Goal: Information Seeking & Learning: Learn about a topic

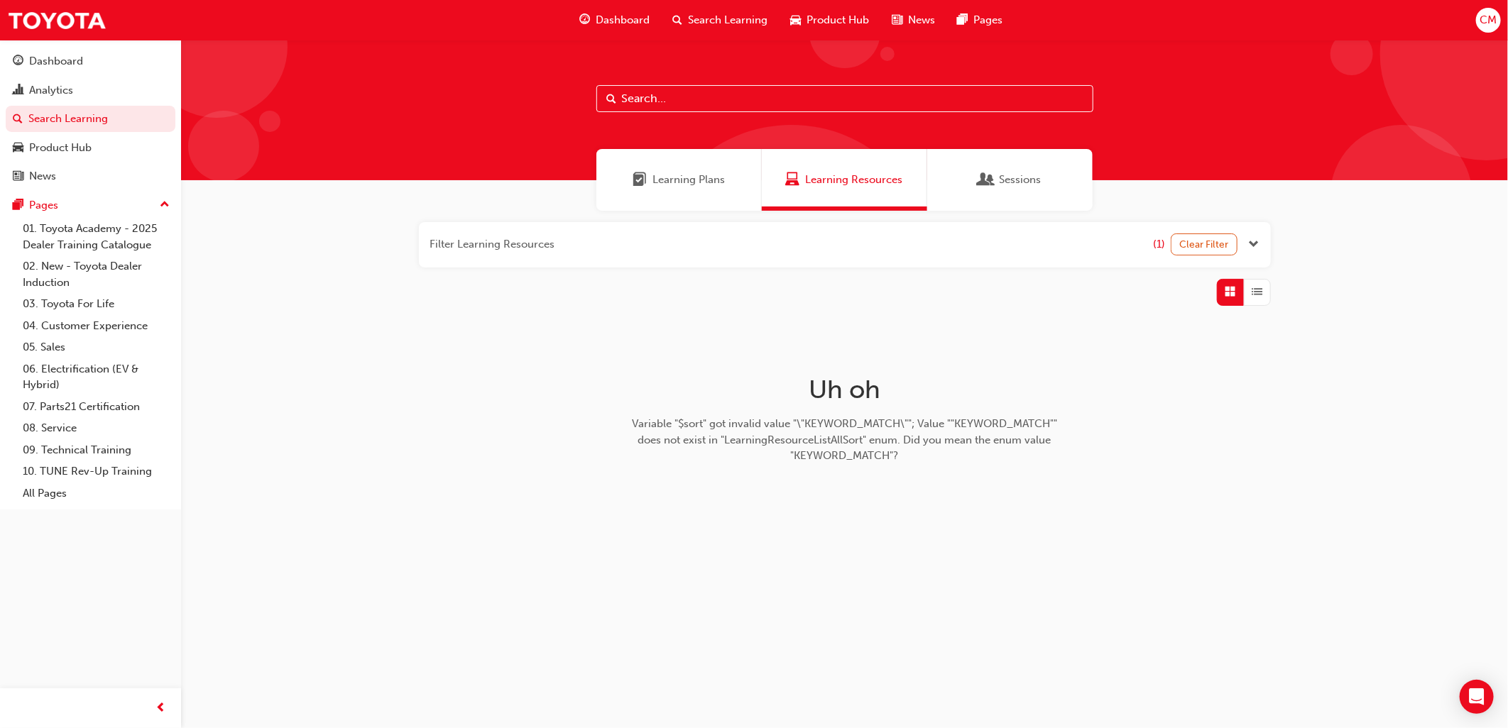
click at [1160, 493] on div "Filter Learning Resources (1) Clear Filter Uh oh Variable "$sort" got invalid v…" at bounding box center [844, 372] width 1327 height 322
click at [885, 98] on input "text" at bounding box center [844, 98] width 497 height 27
type input "tfl"
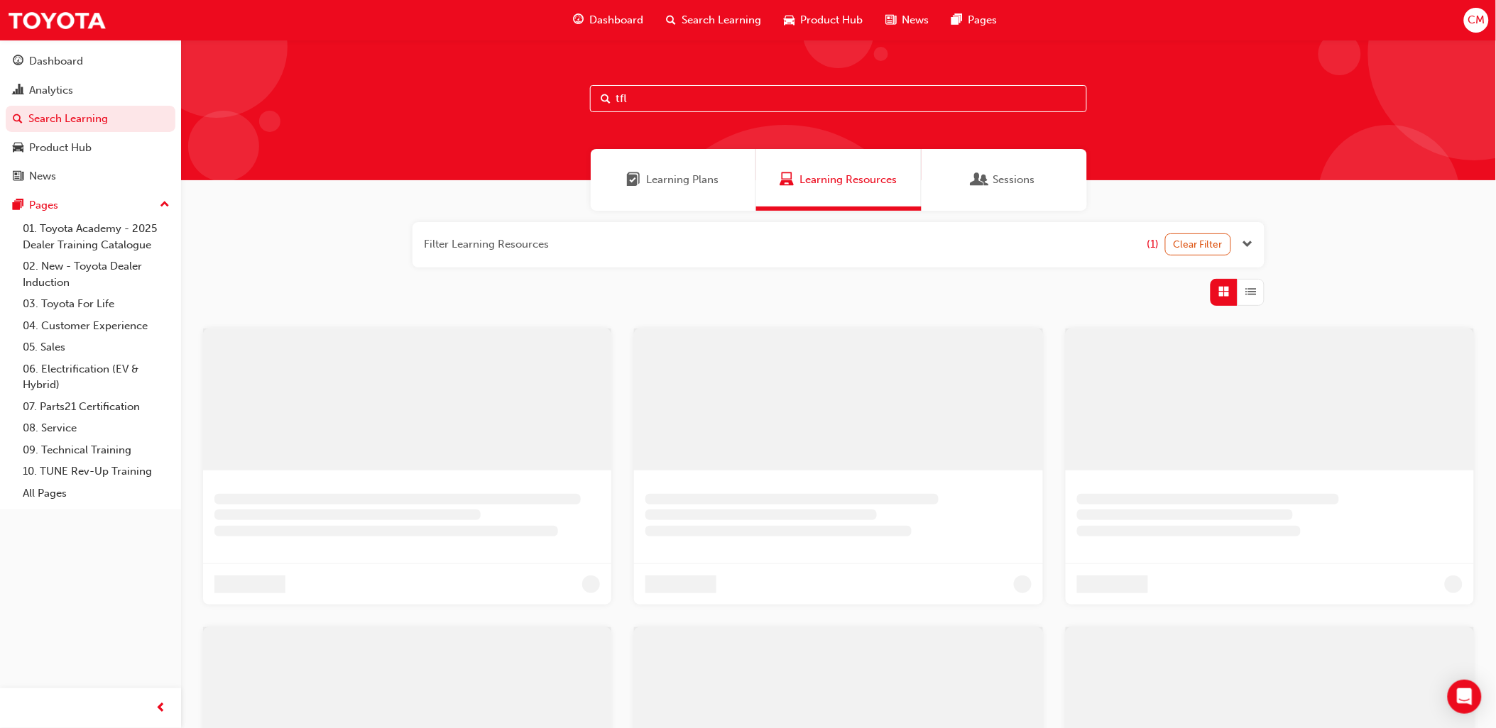
click at [1012, 173] on span "Sessions" at bounding box center [1014, 180] width 42 height 16
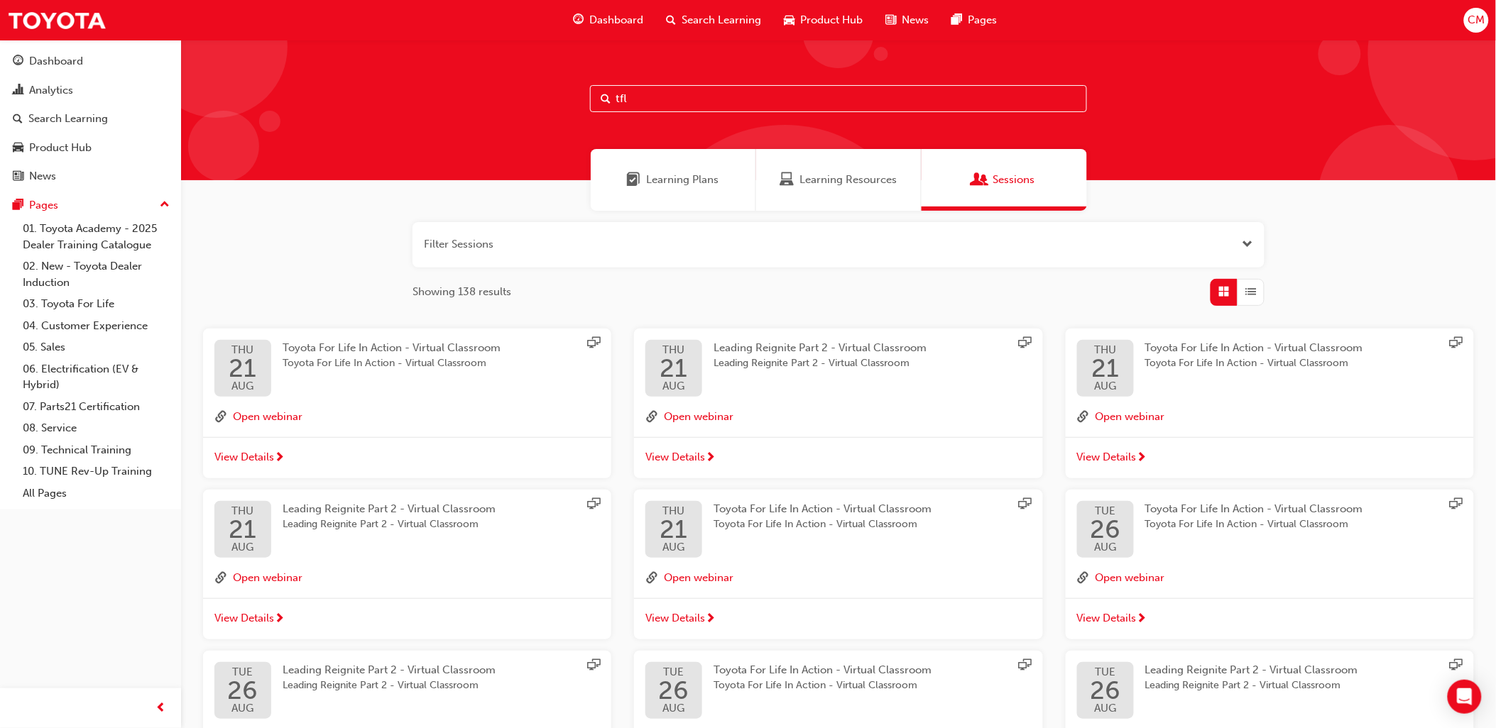
click at [328, 350] on span "Toyota For Life In Action - Virtual Classroom" at bounding box center [392, 348] width 218 height 13
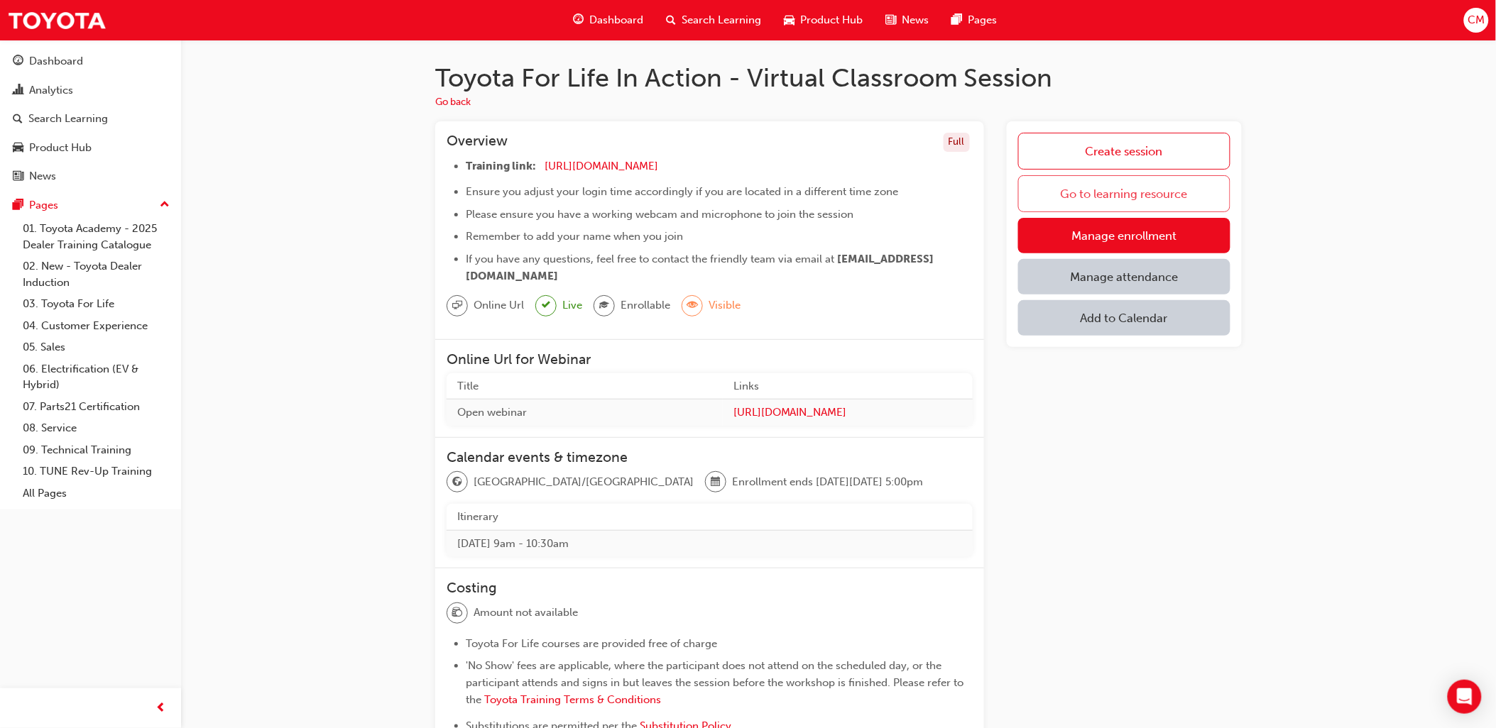
click at [1135, 195] on link "Go to learning resource" at bounding box center [1124, 193] width 212 height 37
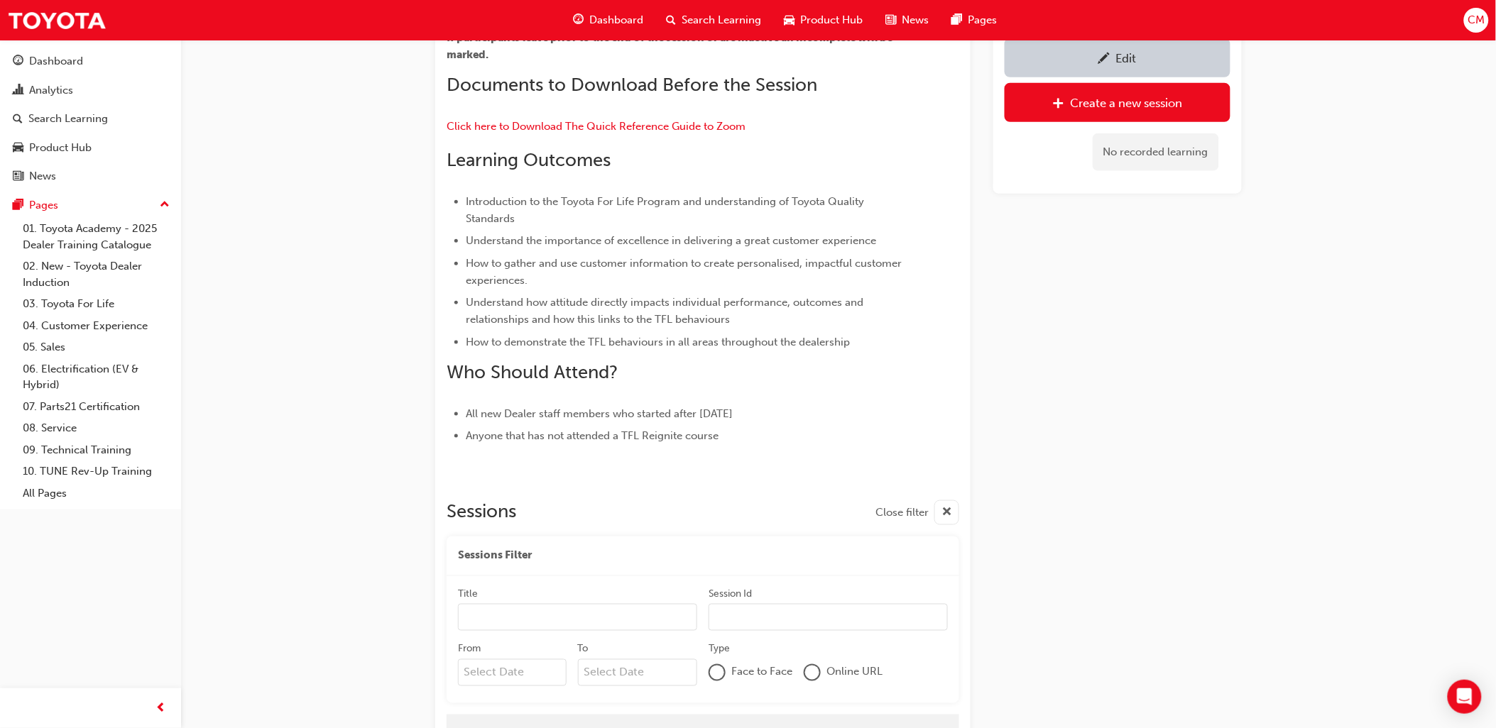
scroll to position [511, 0]
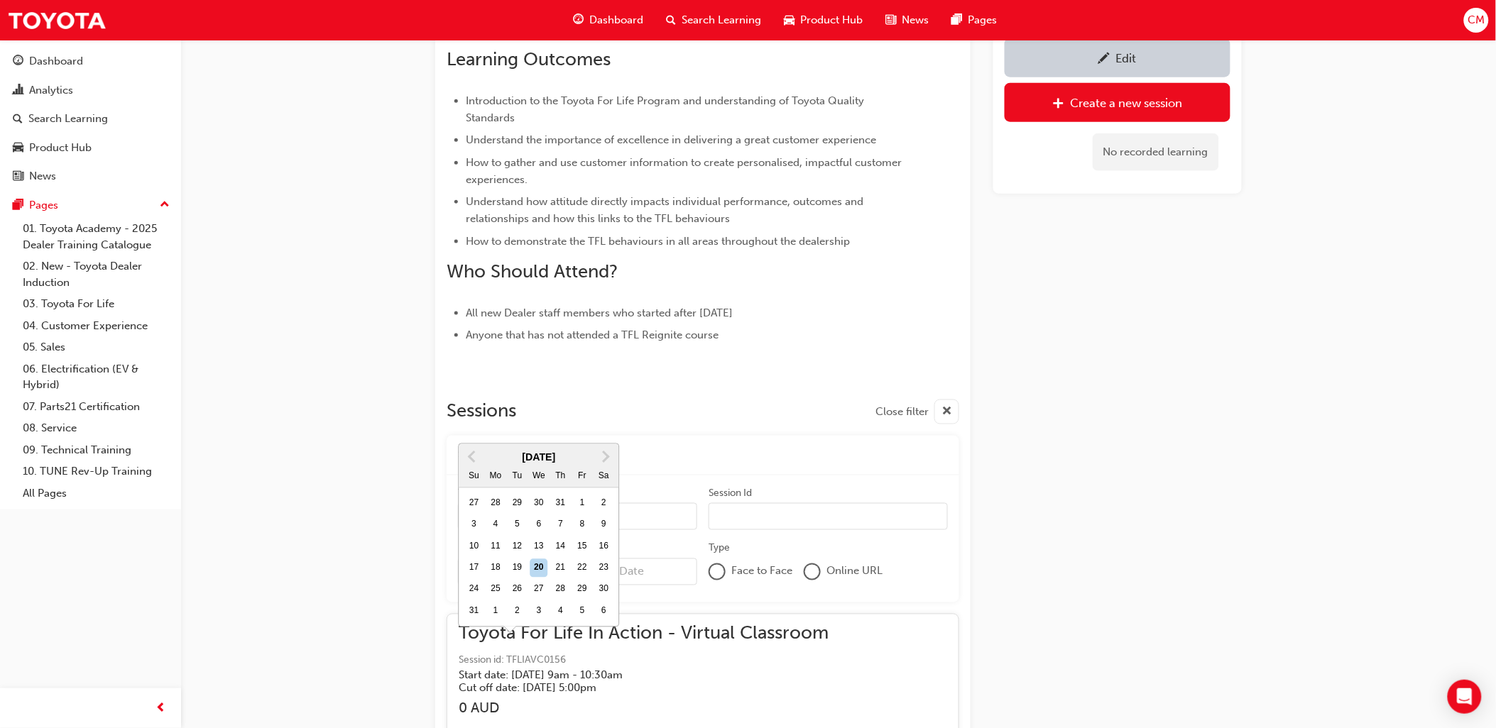
click at [515, 567] on input "From Previous Month Next Month August 2025 Su Mo Tu We Th Fr Sa 27 28 29 30 31 …" at bounding box center [512, 572] width 109 height 27
click at [608, 446] on button "Next Month" at bounding box center [606, 457] width 23 height 23
click at [608, 371] on div at bounding box center [703, 371] width 513 height 11
click at [508, 575] on input "From Previous Month Next Month August 2025 Su Mo Tu We Th Fr Sa 27 28 29 30 31 …" at bounding box center [512, 572] width 109 height 27
click at [605, 449] on span "Next Month" at bounding box center [605, 457] width 0 height 16
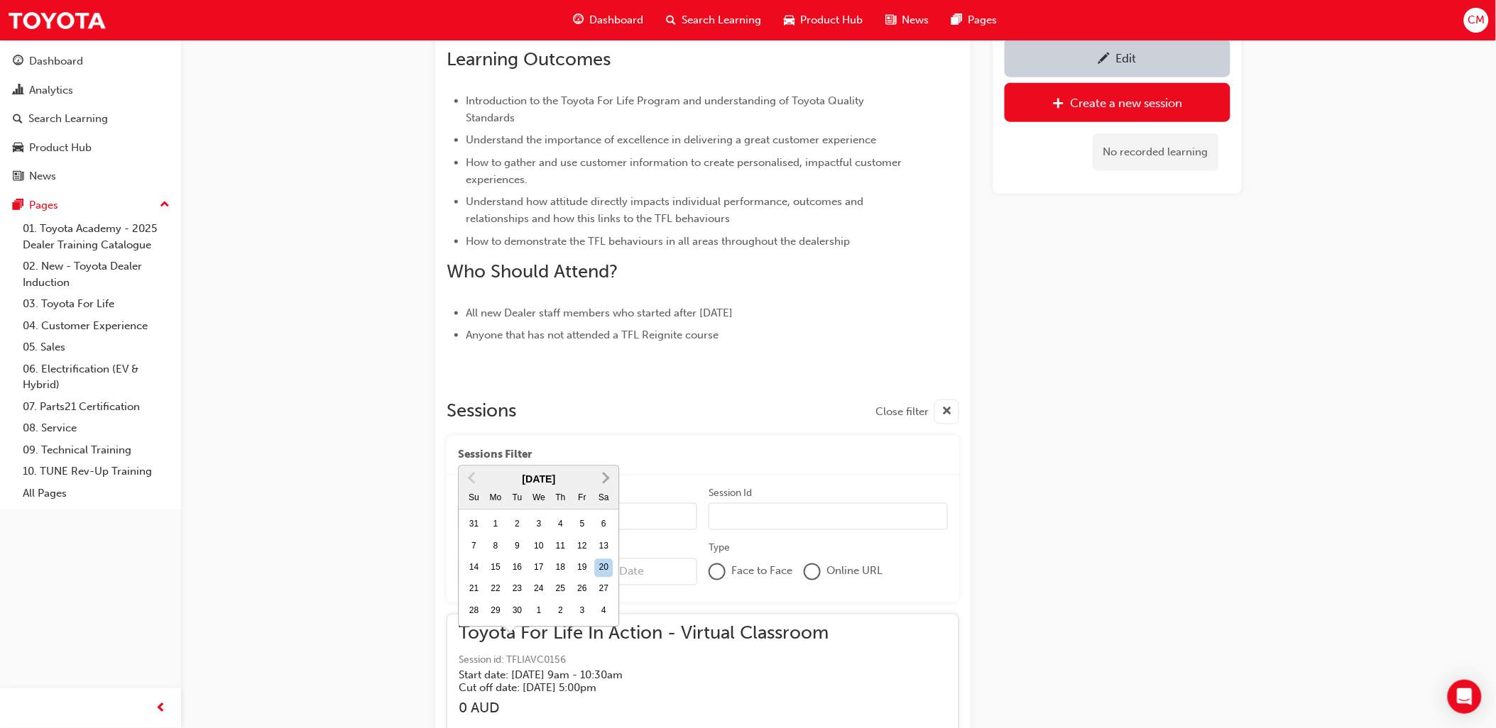
click at [608, 375] on div at bounding box center [703, 371] width 513 height 11
click at [513, 571] on input "From Previous Month Next Month August 2025 Su Mo Tu We Th Fr Sa 27 28 29 30 31 …" at bounding box center [512, 572] width 109 height 27
click at [605, 449] on span "Next Month" at bounding box center [605, 457] width 0 height 16
click at [605, 470] on span "Next Month" at bounding box center [605, 478] width 0 height 16
click at [544, 581] on div "22" at bounding box center [539, 590] width 18 height 18
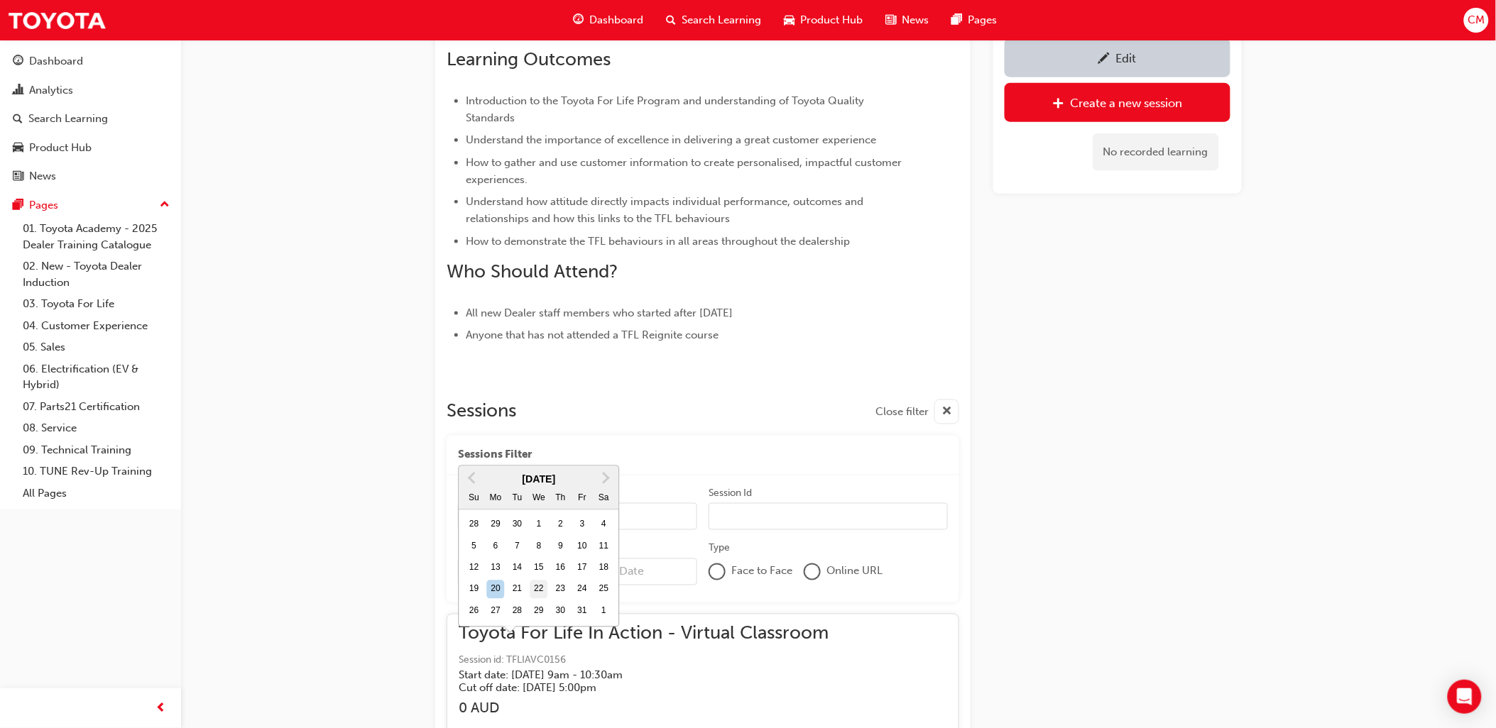
click at [544, 559] on input "From October 2025 Previous Month Next Month October 2025 Su Mo Tu We Th Fr Sa 2…" at bounding box center [512, 572] width 109 height 27
type input "22/10/25"
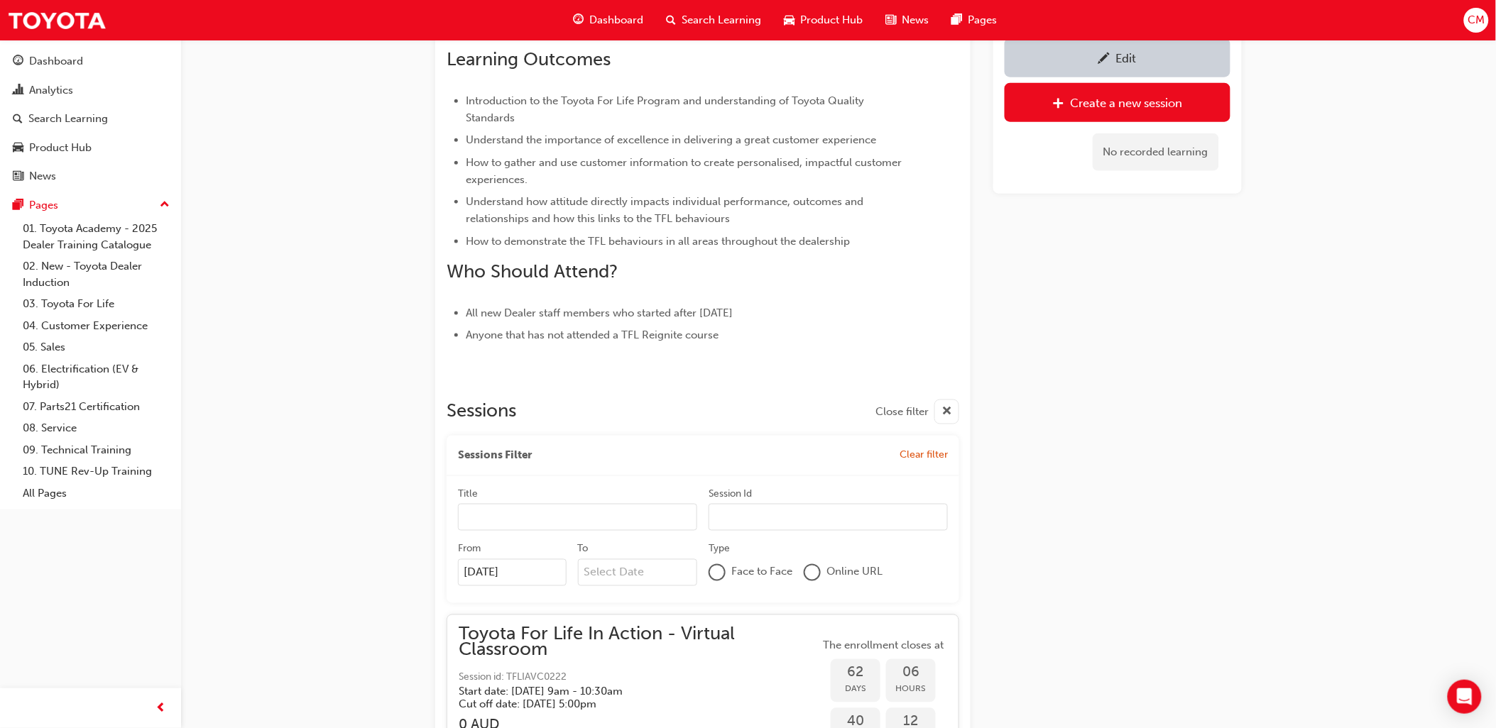
click at [1194, 563] on div "Edit Create a new session No recorded learning" at bounding box center [1117, 684] width 249 height 2134
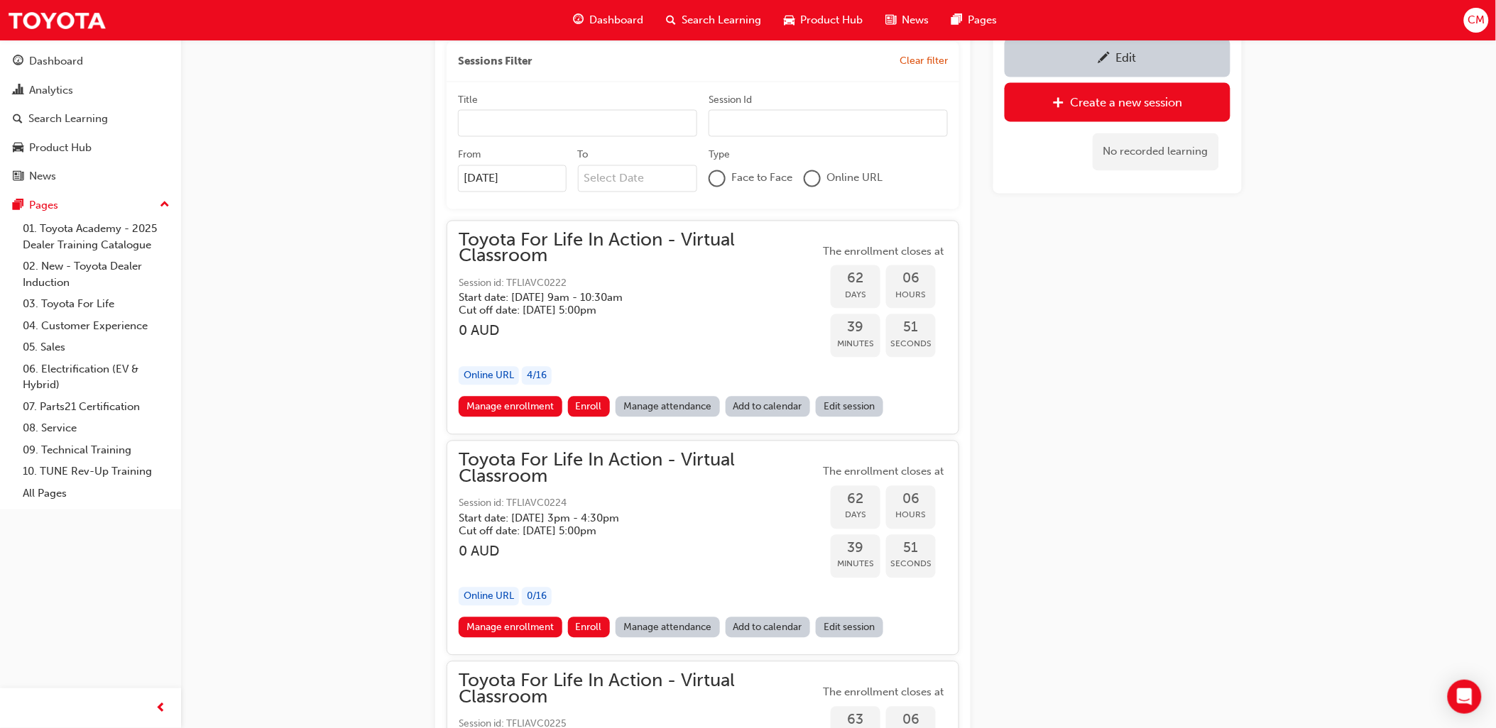
scroll to position [669, 0]
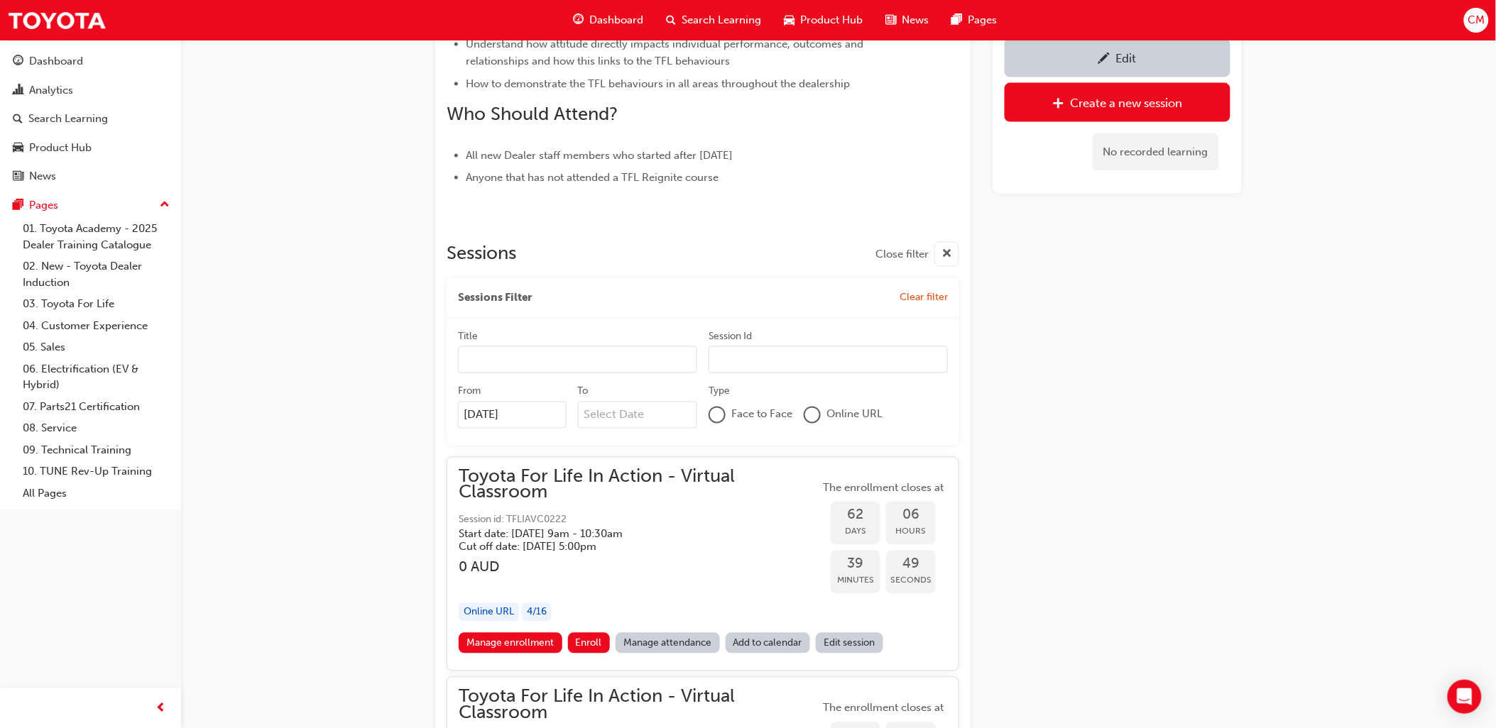
click at [615, 417] on input "To" at bounding box center [638, 415] width 120 height 27
click at [662, 557] on div "22" at bounding box center [658, 561] width 18 height 18
click at [662, 429] on input "To Next Month October 2025 Su Mo Tu We Th Fr Sa 28 29 30 1 2 3 4 5 6 7 8 9 10 1…" at bounding box center [638, 415] width 120 height 27
type input "22/10/25"
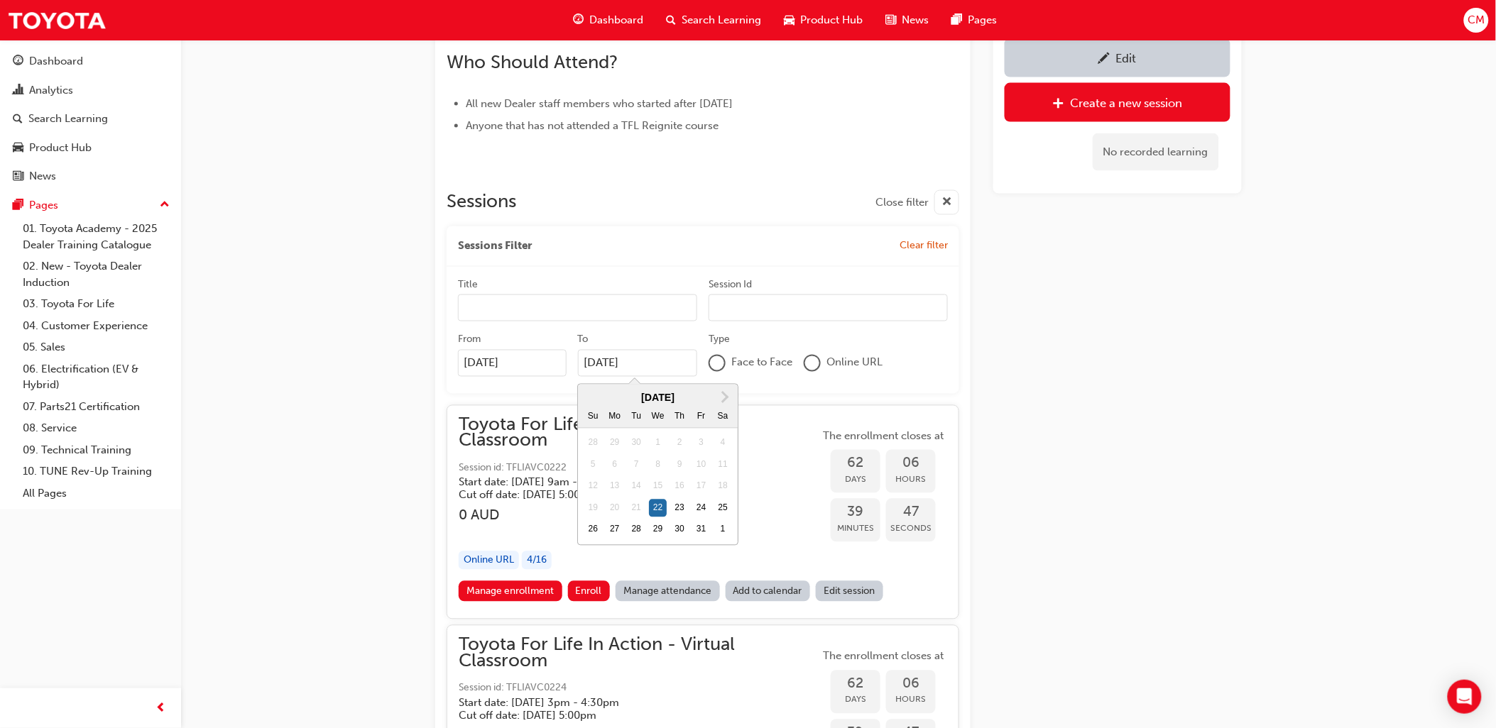
scroll to position [950, 0]
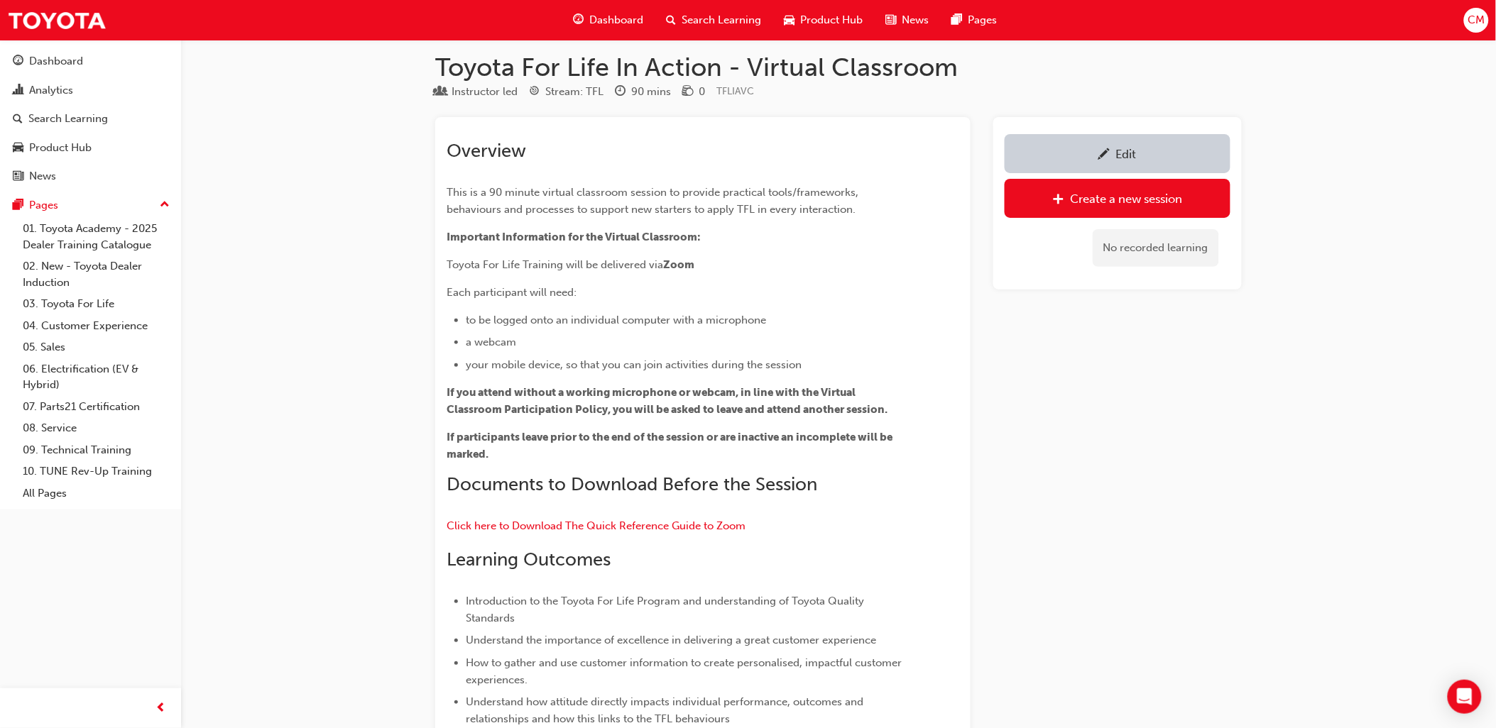
scroll to position [0, 0]
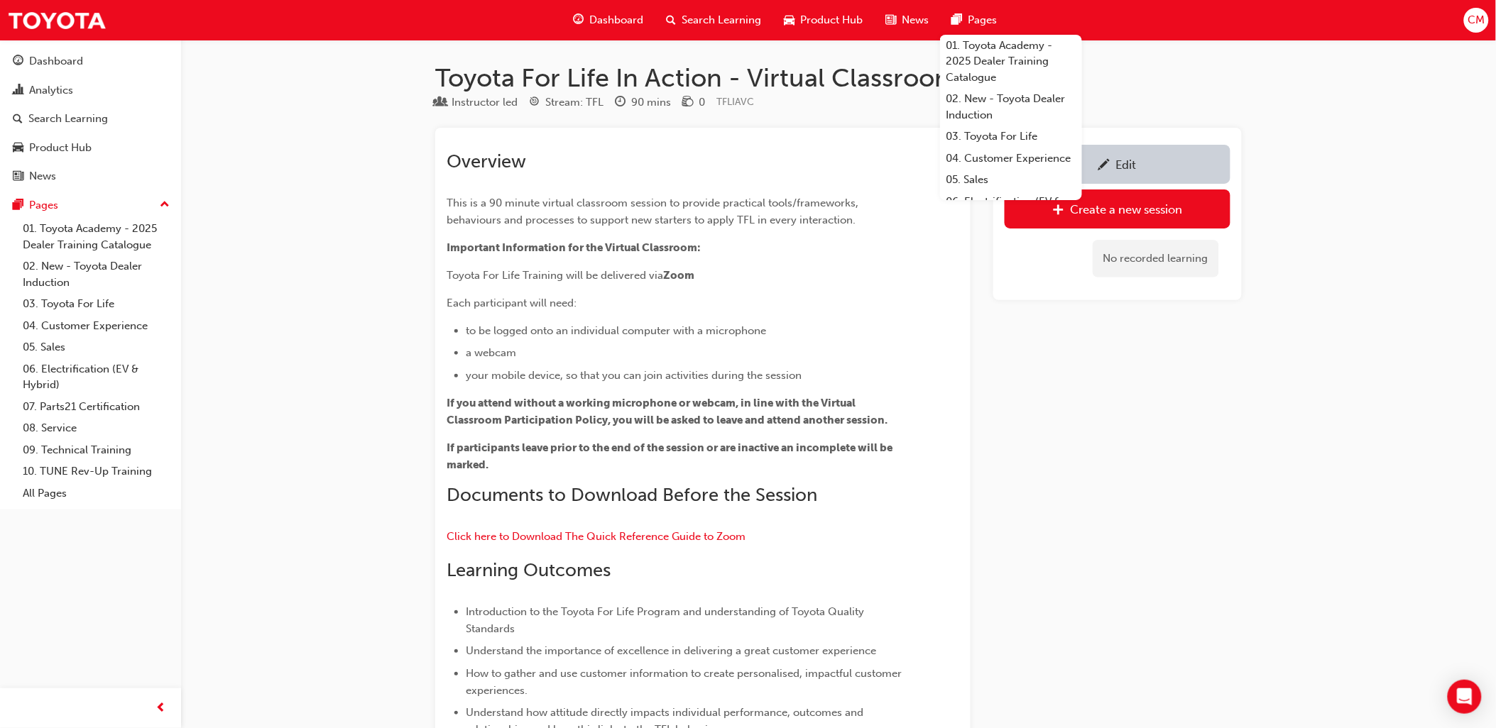
click at [1472, 21] on span "CM" at bounding box center [1476, 20] width 17 height 16
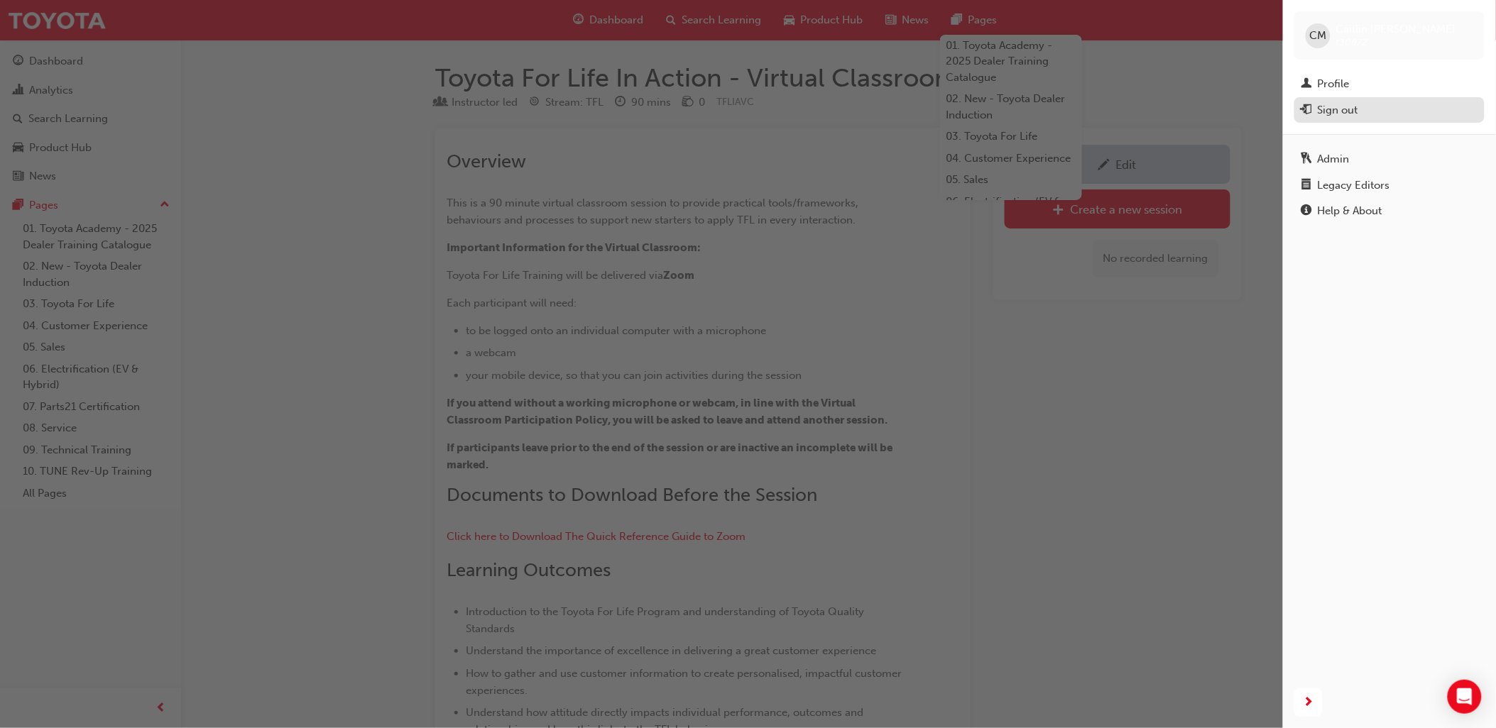
click at [1360, 107] on div "Sign out" at bounding box center [1389, 111] width 176 height 18
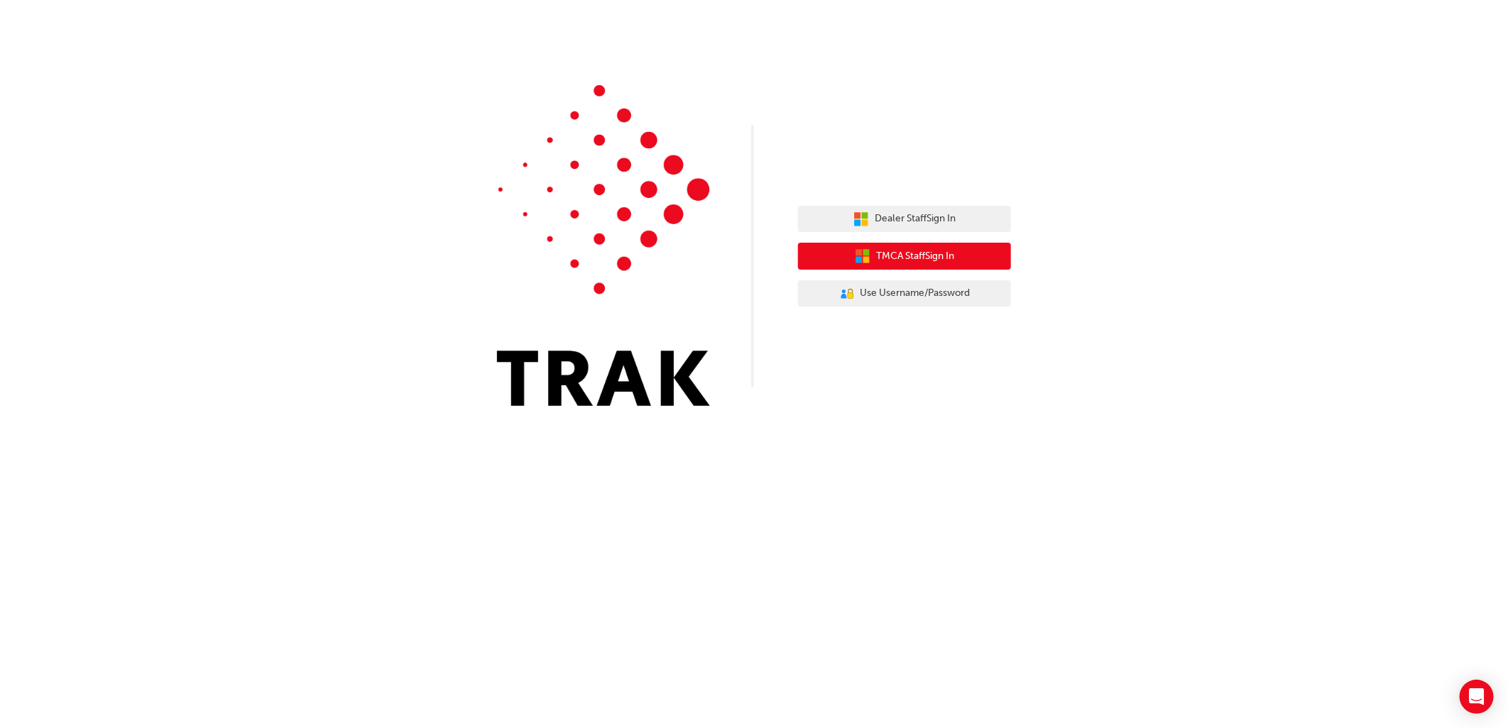
click at [910, 254] on span "TMCA Staff Sign In" at bounding box center [915, 257] width 78 height 16
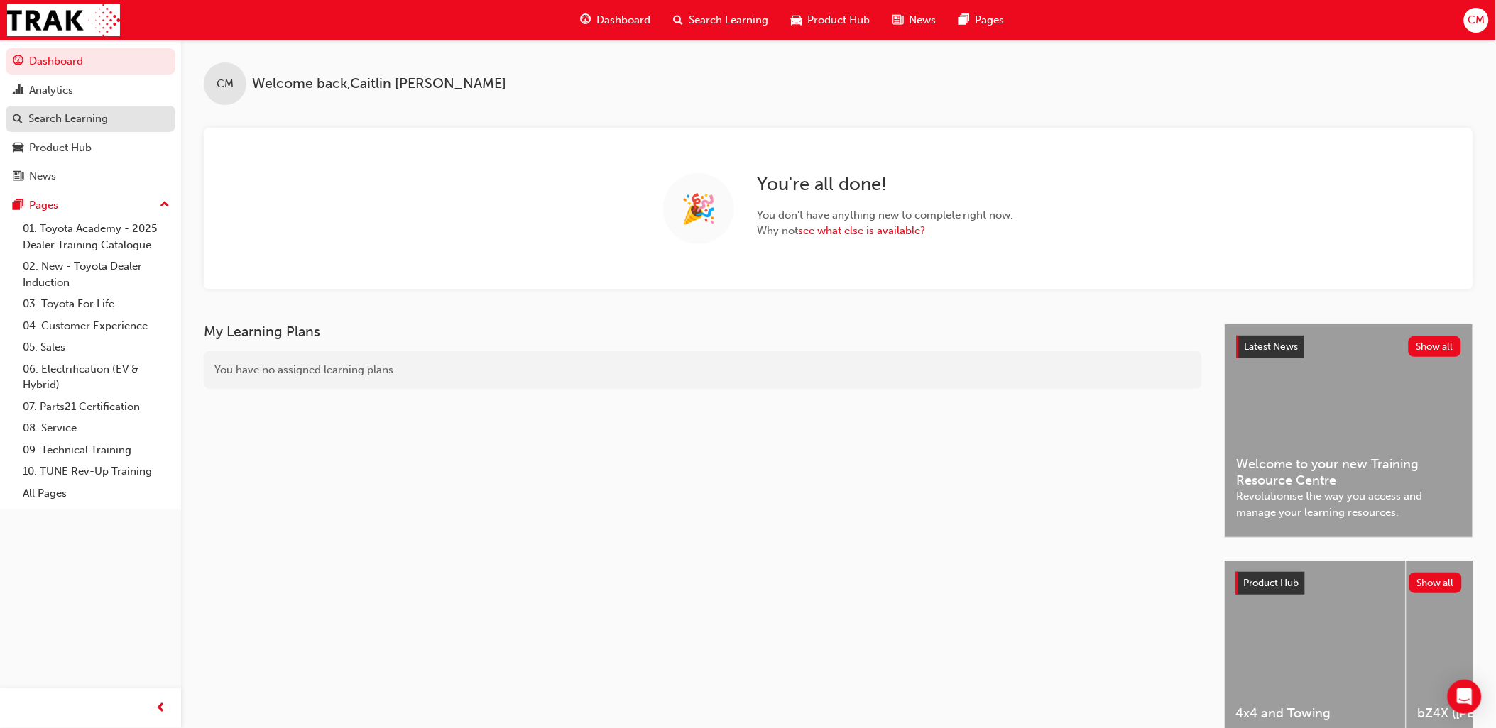
click at [90, 119] on div "Search Learning" at bounding box center [68, 119] width 80 height 16
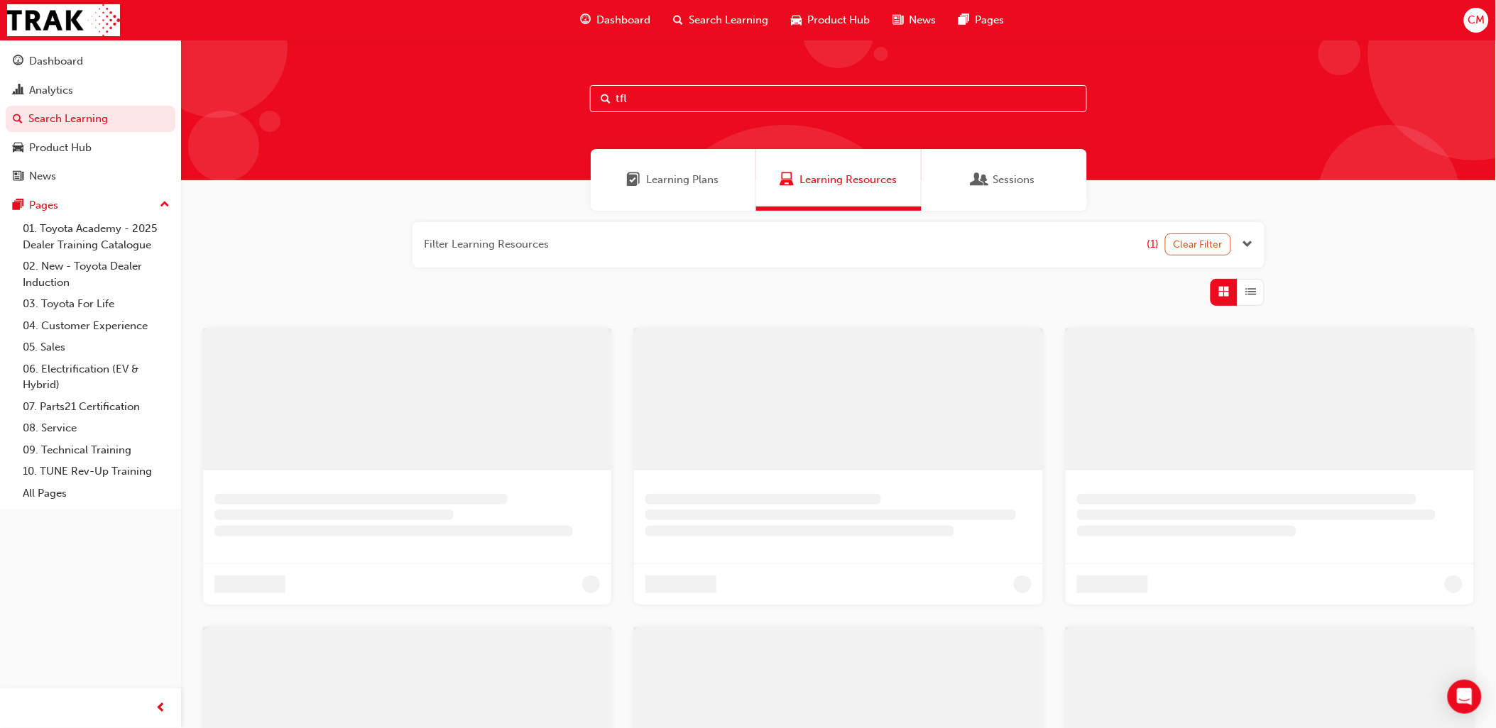
drag, startPoint x: 648, startPoint y: 97, endPoint x: 594, endPoint y: 87, distance: 54.9
click at [594, 87] on input "tfl" at bounding box center [838, 98] width 497 height 27
click at [637, 93] on input "tfl IAVC" at bounding box center [838, 98] width 497 height 27
click at [633, 94] on input "tfl IAVC" at bounding box center [838, 98] width 497 height 27
drag, startPoint x: 671, startPoint y: 91, endPoint x: 585, endPoint y: 89, distance: 85.9
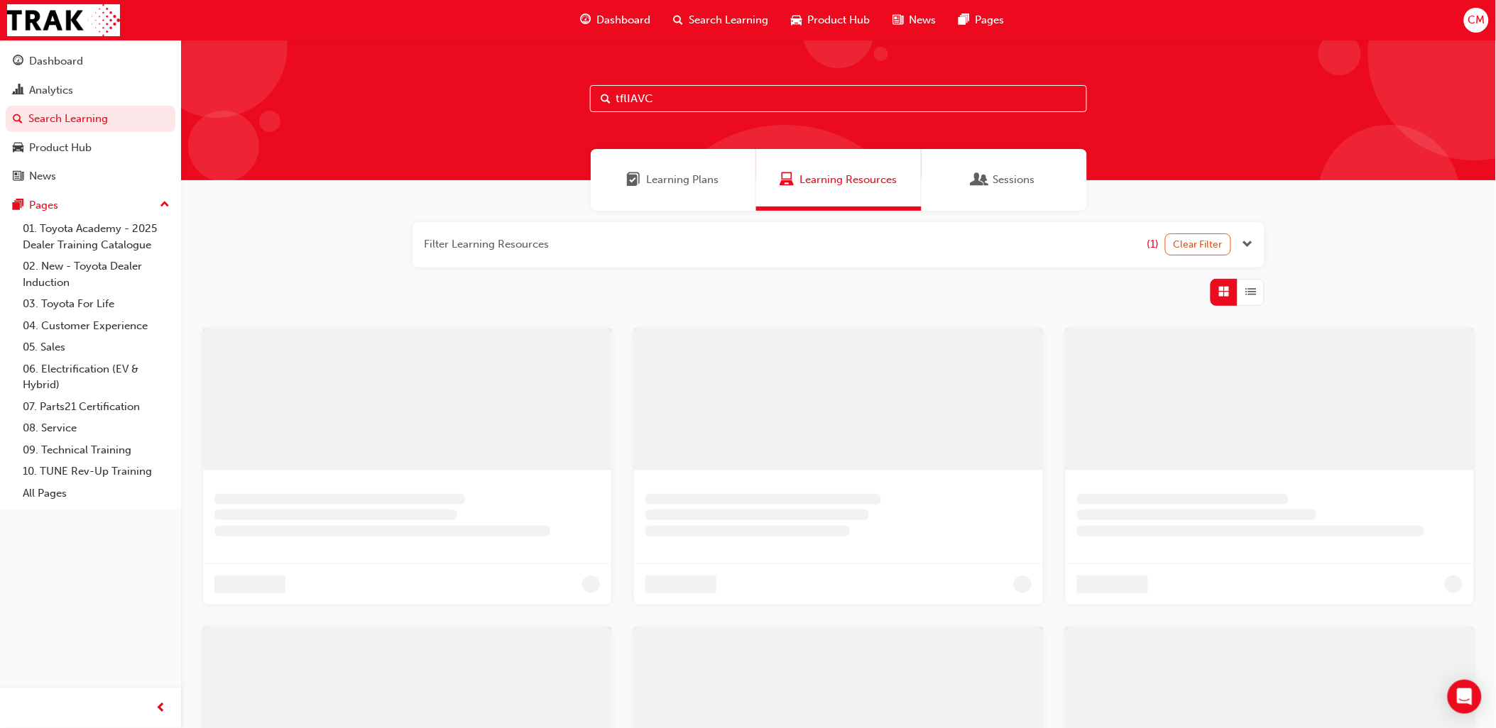
click at [585, 89] on div "tflIAVC" at bounding box center [838, 110] width 1315 height 141
type input "tfliavc"
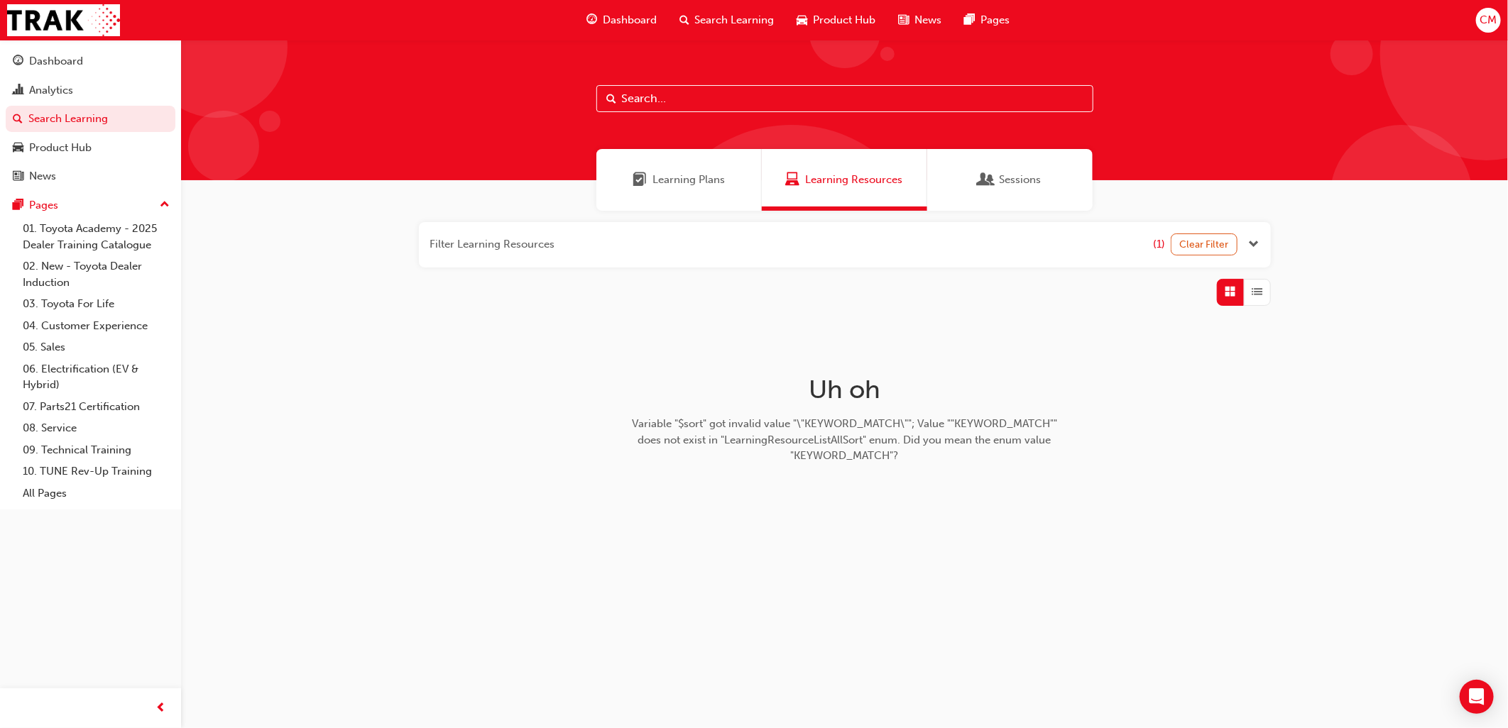
click at [758, 95] on input "text" at bounding box center [844, 98] width 497 height 27
click at [959, 175] on div "Sessions" at bounding box center [1009, 180] width 165 height 62
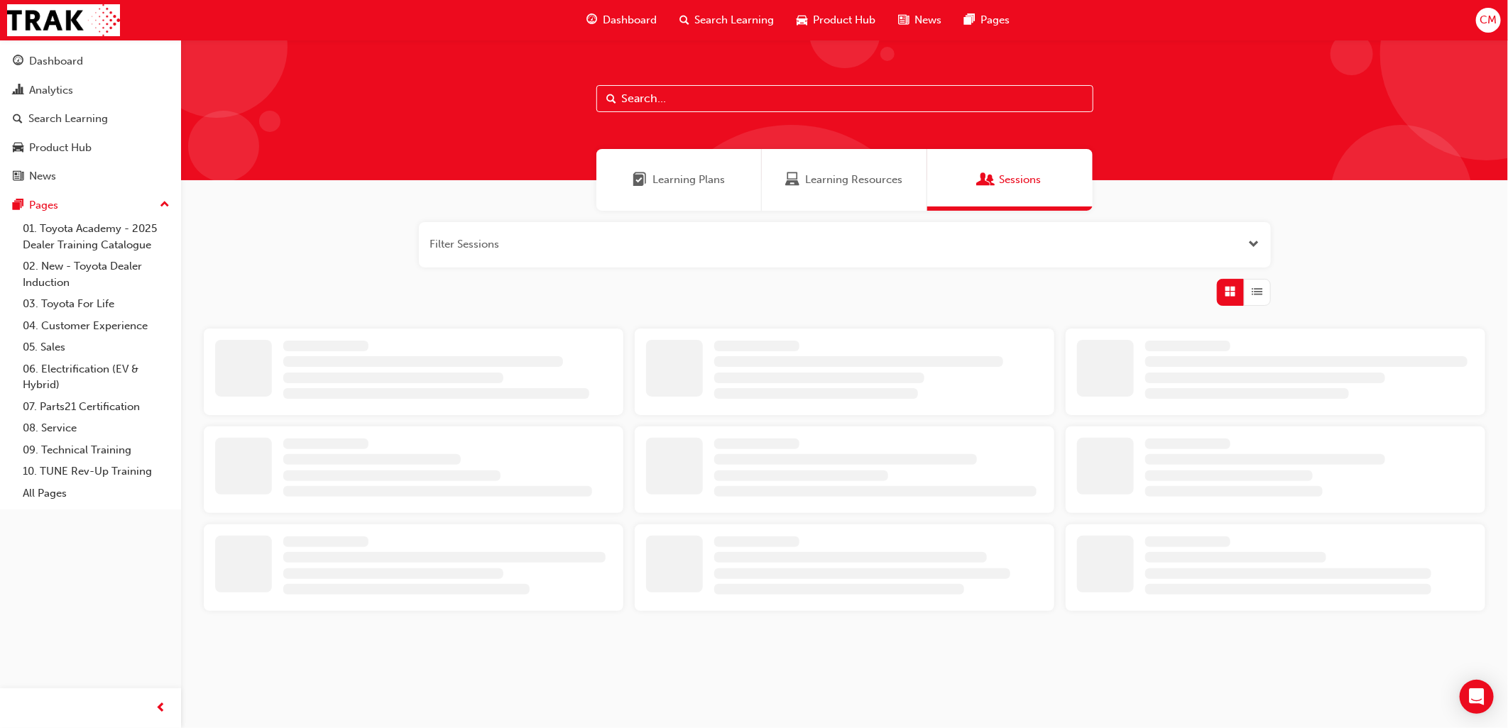
click at [834, 85] on input "text" at bounding box center [844, 98] width 497 height 27
click at [834, 89] on input "text" at bounding box center [844, 98] width 497 height 27
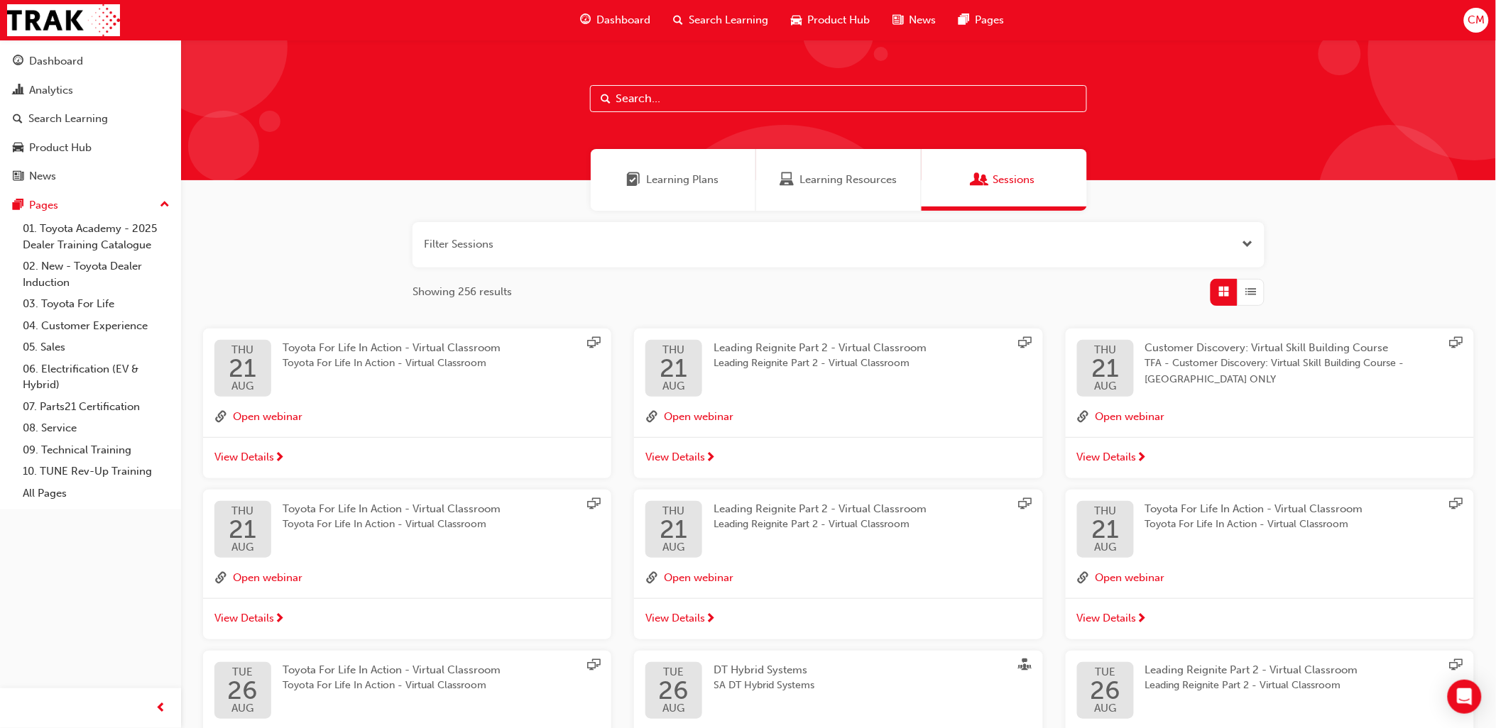
click at [389, 354] on div "Toyota For Life In Action - Virtual Classroom Toyota For Life In Action - Virtu…" at bounding box center [392, 356] width 218 height 32
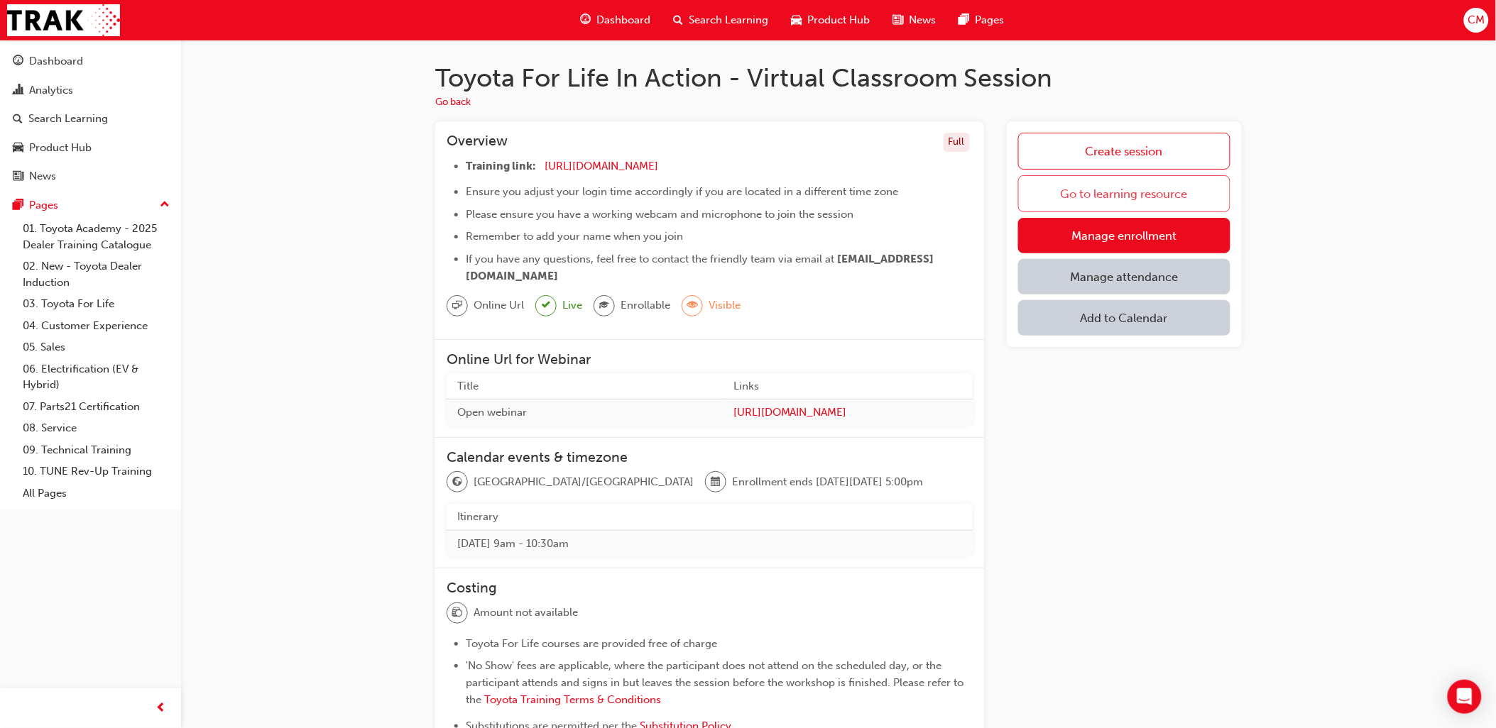
click at [1127, 193] on link "Go to learning resource" at bounding box center [1124, 193] width 212 height 37
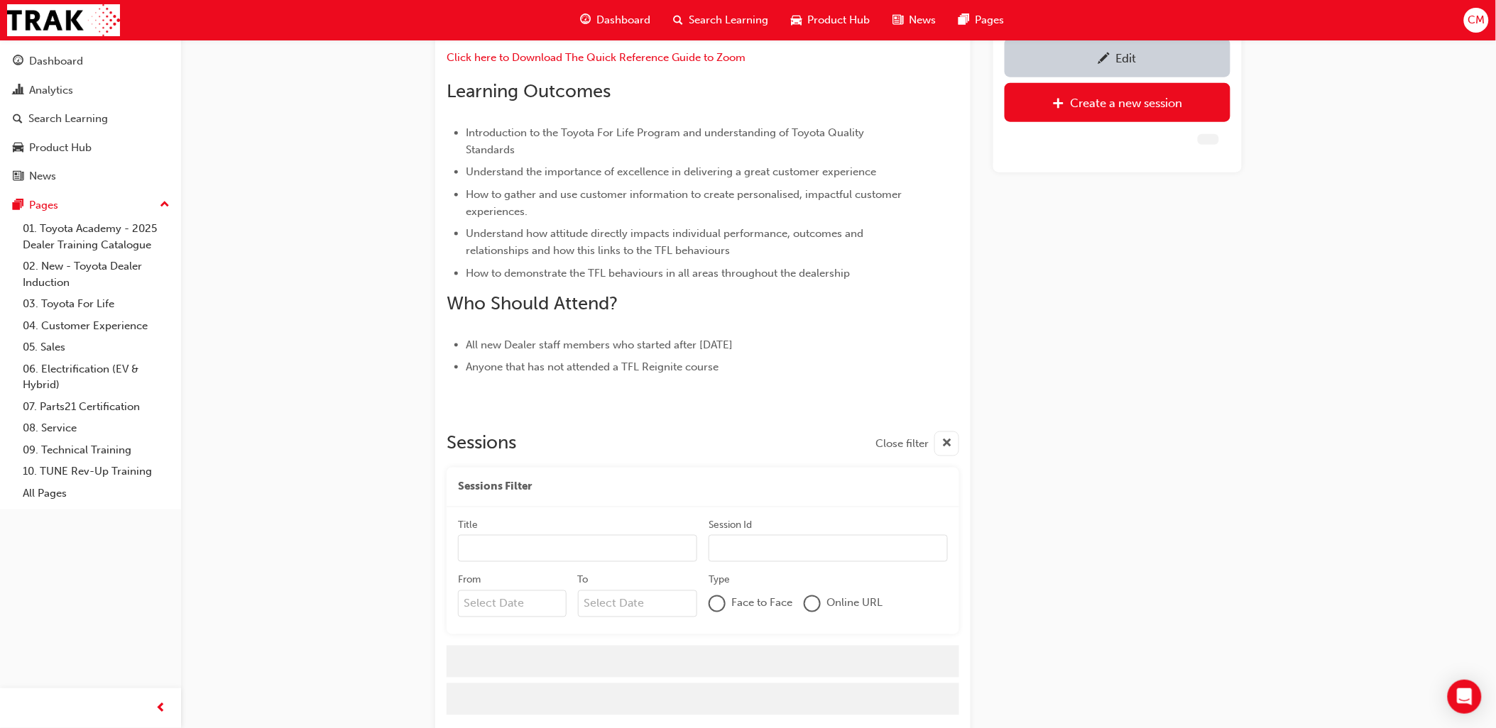
scroll to position [479, 0]
click at [509, 593] on input "From" at bounding box center [512, 604] width 109 height 27
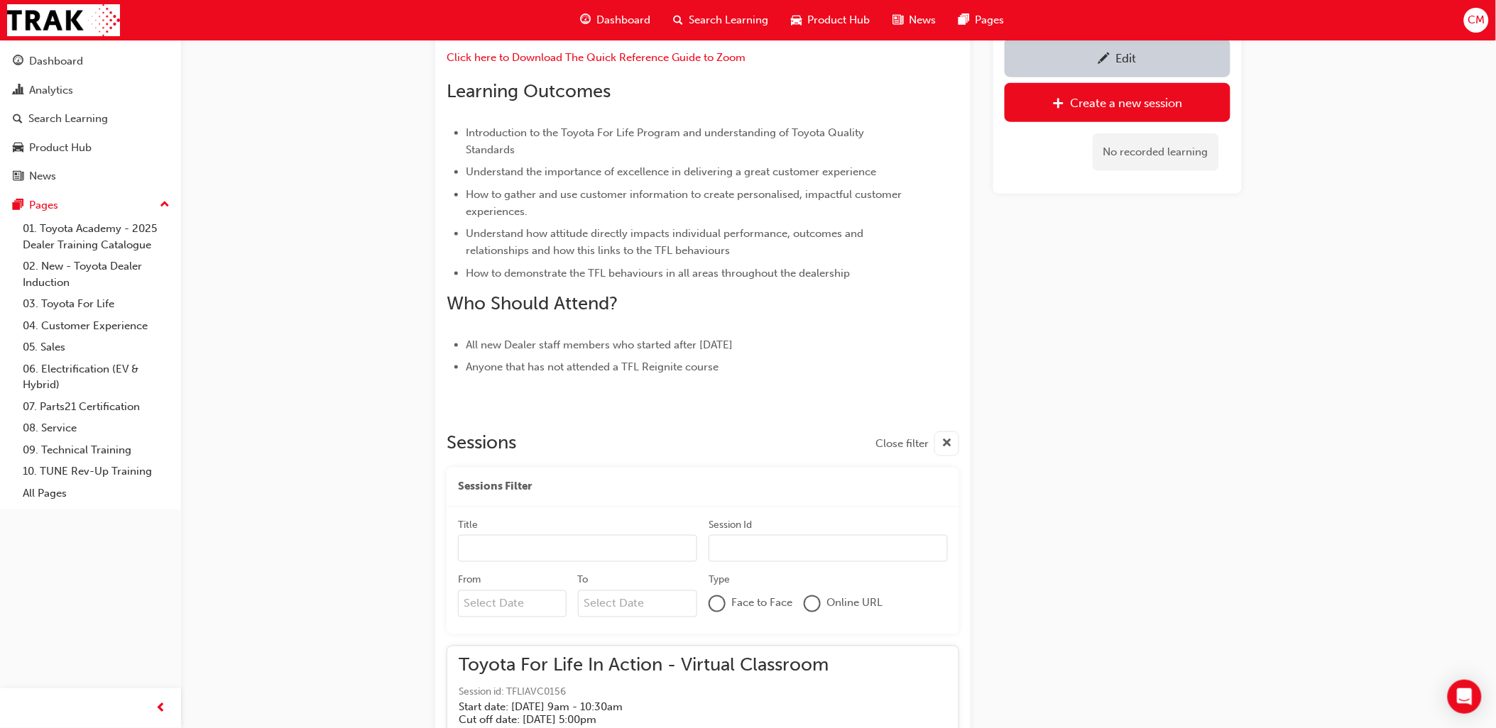
click at [498, 601] on input "From Previous Month Next Month August 2025 Su Mo Tu We Th Fr Sa 27 28 29 30 31 …" at bounding box center [512, 604] width 109 height 27
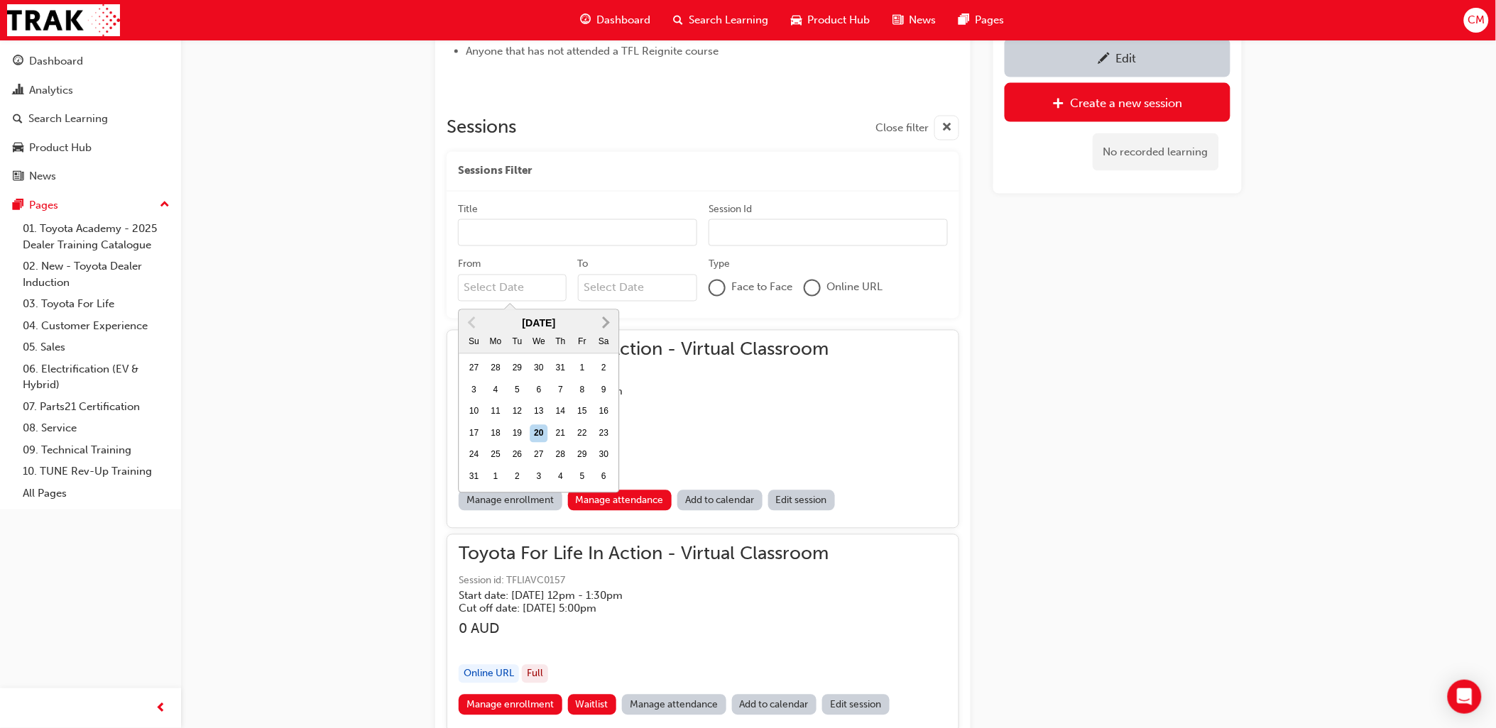
click at [609, 323] on button "Next Month" at bounding box center [606, 323] width 23 height 23
click at [540, 435] on div "22" at bounding box center [539, 434] width 18 height 18
click at [540, 302] on input "From October 2025 Previous Month Next Month October 2025 Su Mo Tu We Th Fr Sa 2…" at bounding box center [512, 288] width 109 height 27
type input "22/10/25"
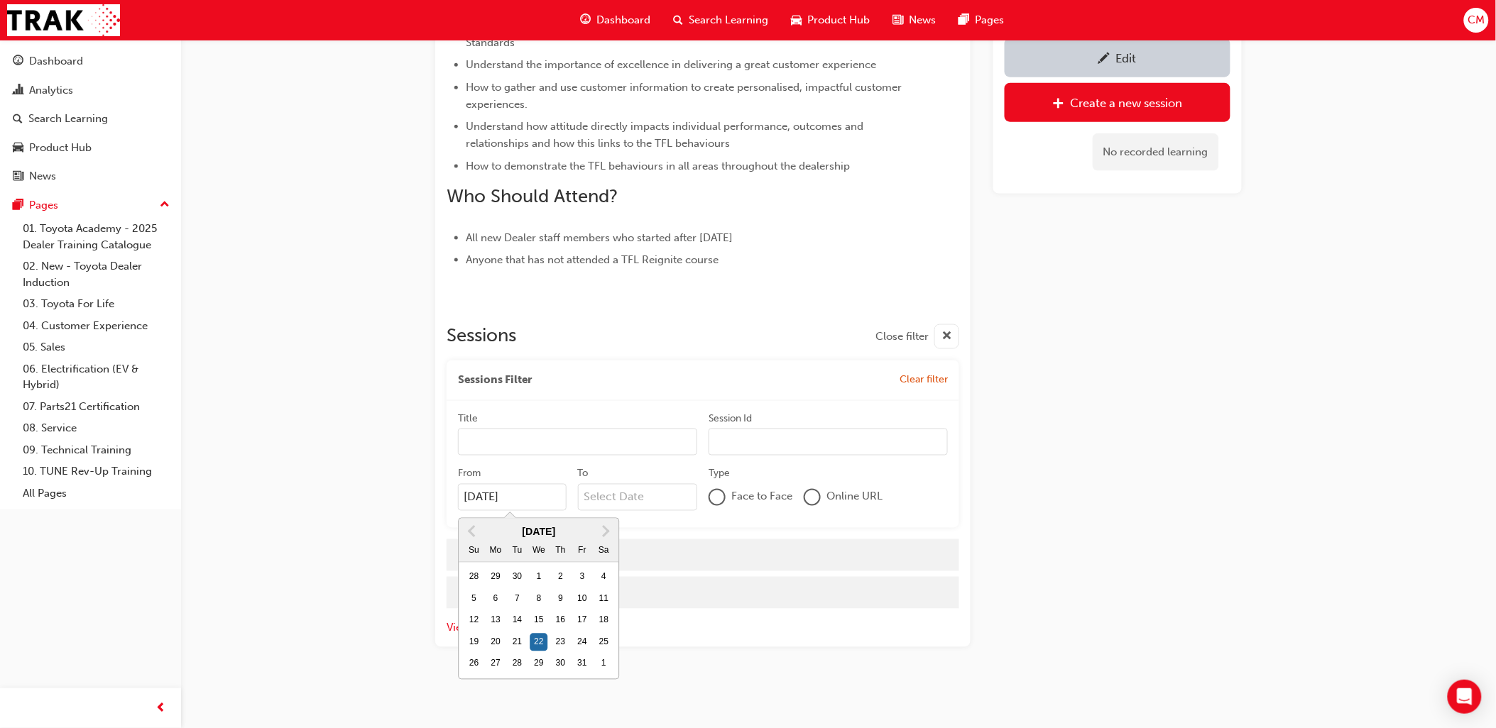
scroll to position [586, 0]
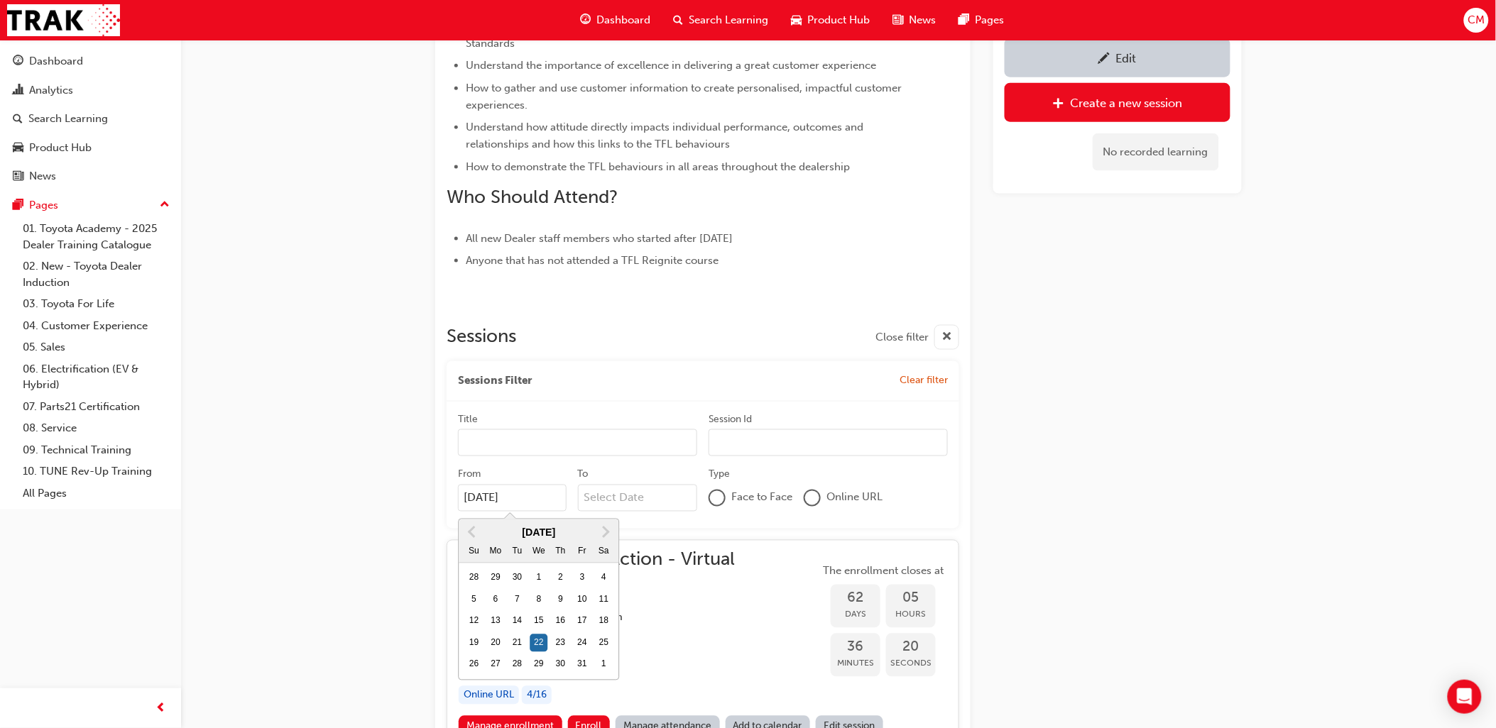
click at [1123, 473] on div "Edit Create a new session No recorded learning" at bounding box center [1117, 609] width 249 height 2134
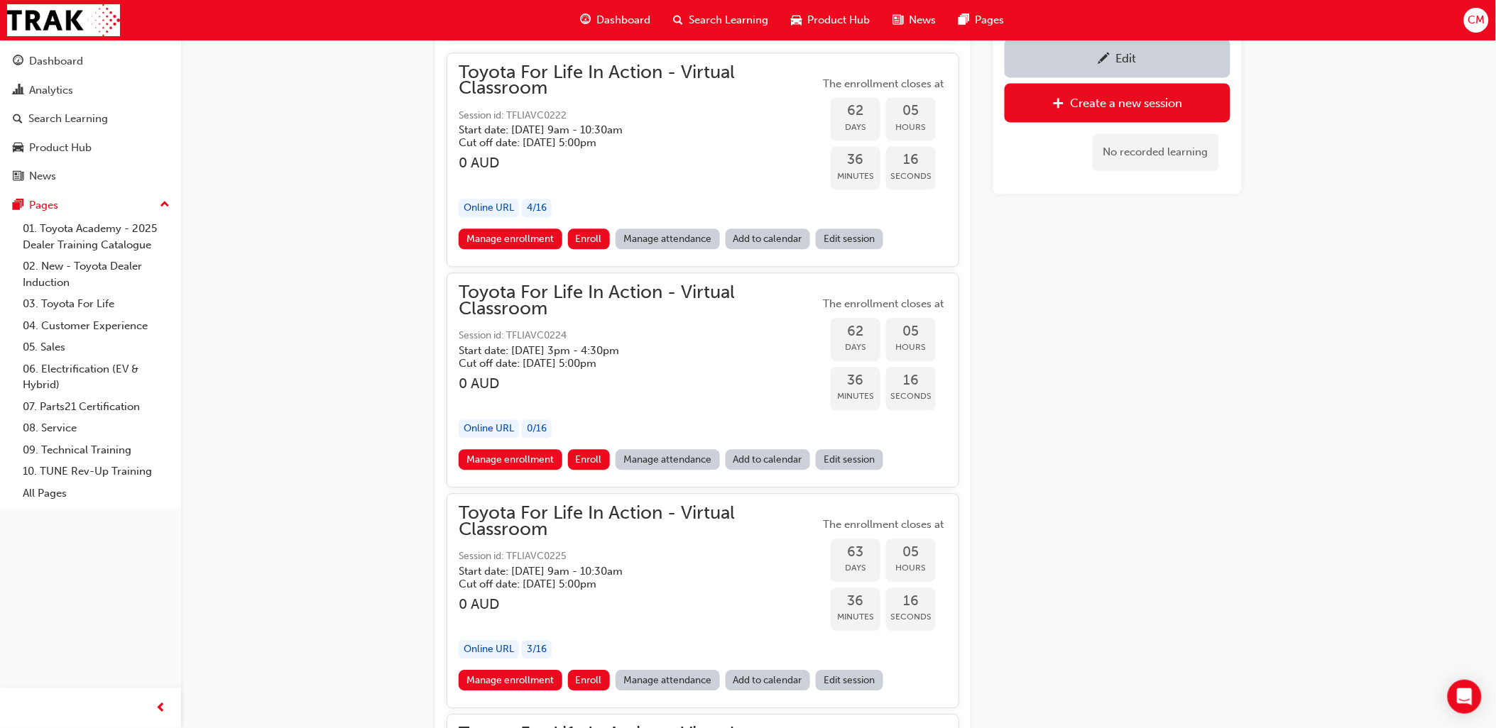
scroll to position [981, 0]
